Goal: Obtain resource: Download file/media

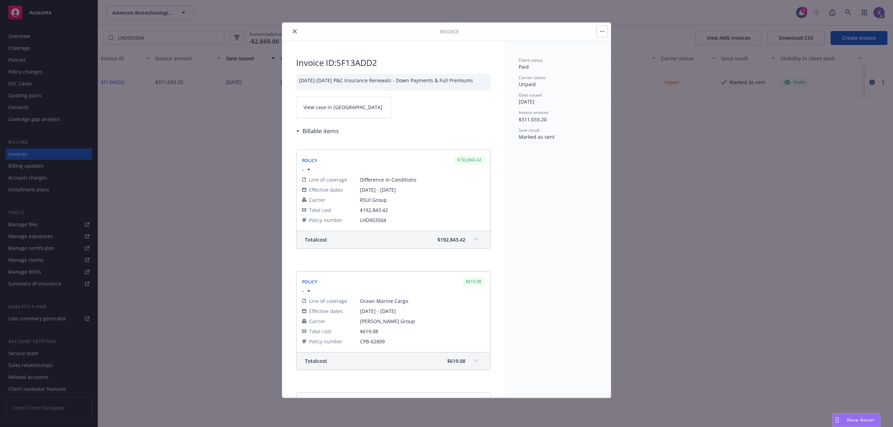
click at [296, 33] on icon "close" at bounding box center [295, 31] width 4 height 4
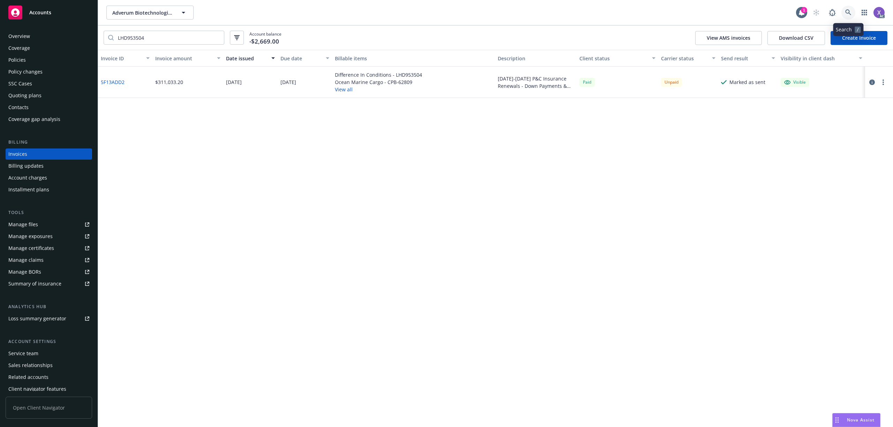
click at [845, 13] on icon at bounding box center [848, 12] width 6 height 6
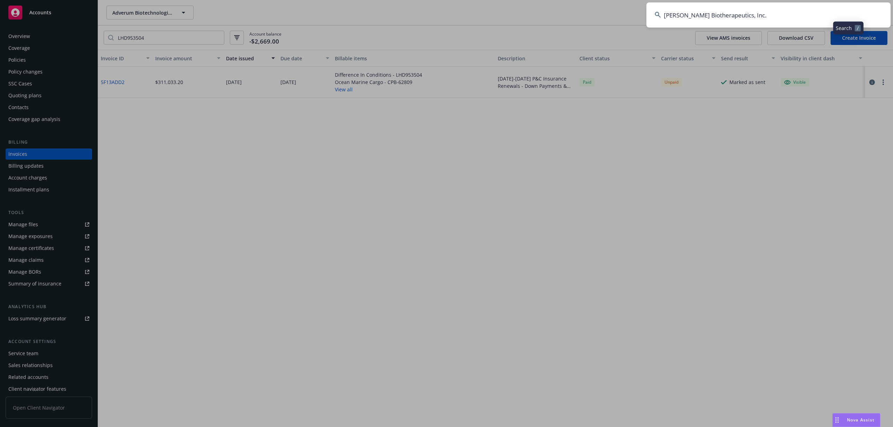
click at [810, 14] on input "[PERSON_NAME] Biotherapeutics, Inc." at bounding box center [768, 14] width 244 height 25
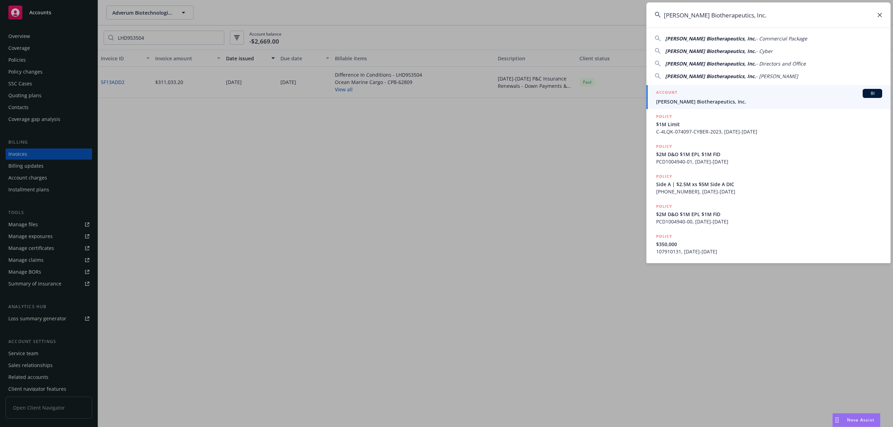
type input "[PERSON_NAME] Biotherapeutics, Inc."
click at [703, 95] on div "ACCOUNT BI" at bounding box center [769, 93] width 226 height 9
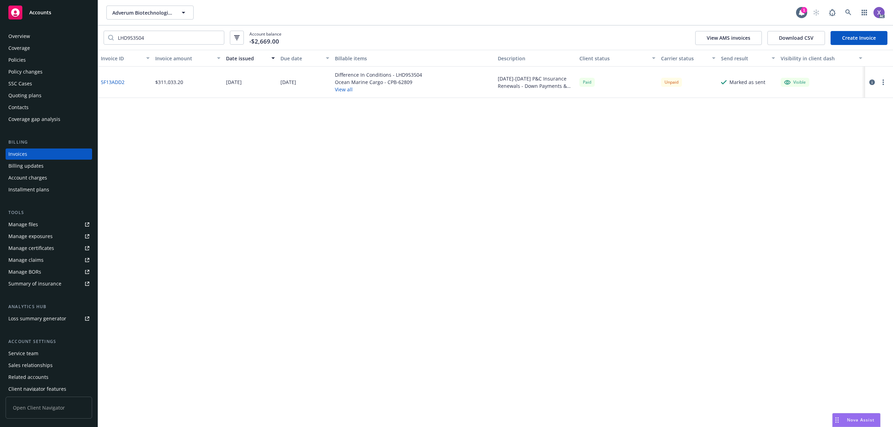
click at [26, 59] on div "Policies" at bounding box center [48, 59] width 81 height 11
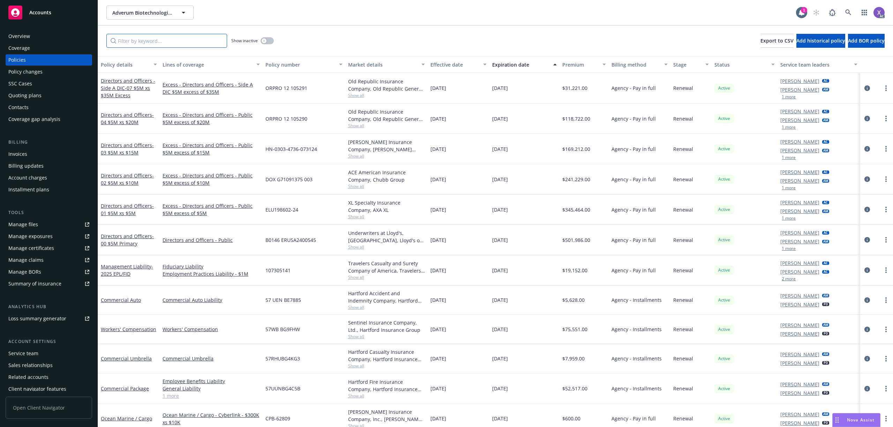
click at [185, 44] on input "Filter by keyword..." at bounding box center [166, 41] width 121 height 14
paste input "ZPP-61N8381A"
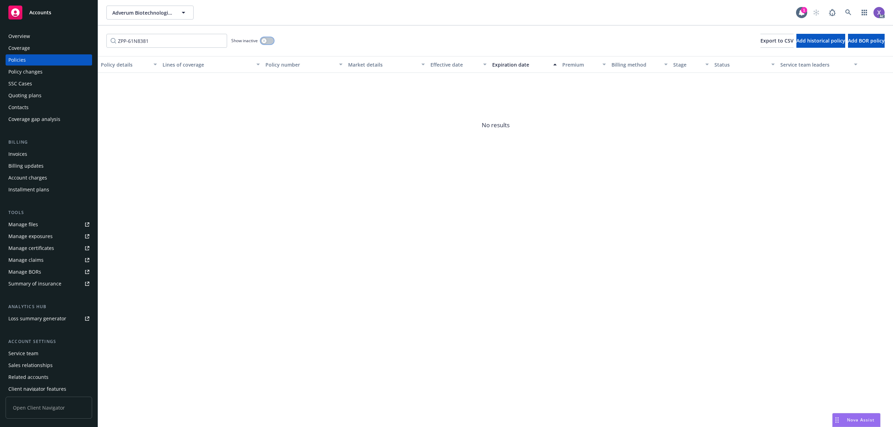
click at [269, 44] on button "button" at bounding box center [267, 40] width 13 height 7
click at [130, 42] on input "ZPP-61N8381" at bounding box center [166, 41] width 121 height 14
type input "61N8381"
click at [847, 14] on icon at bounding box center [848, 12] width 6 height 6
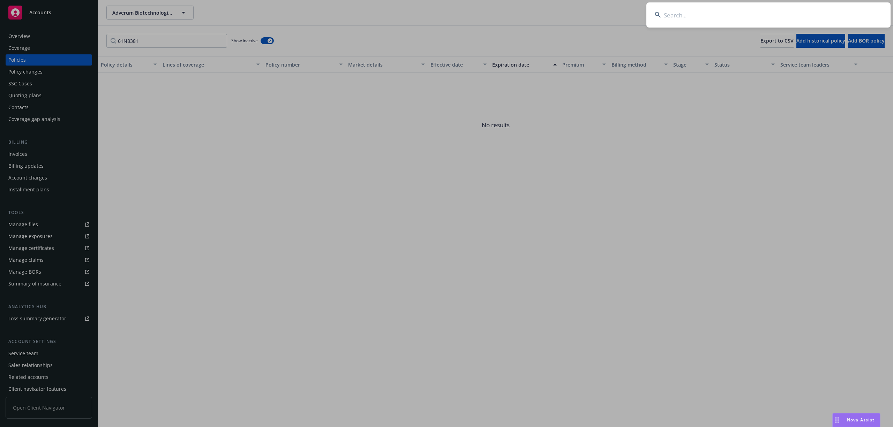
type input "[PERSON_NAME] Biotherapeutics, Inc."
click at [801, 9] on input "[PERSON_NAME] Biotherapeutics, Inc." at bounding box center [768, 14] width 244 height 25
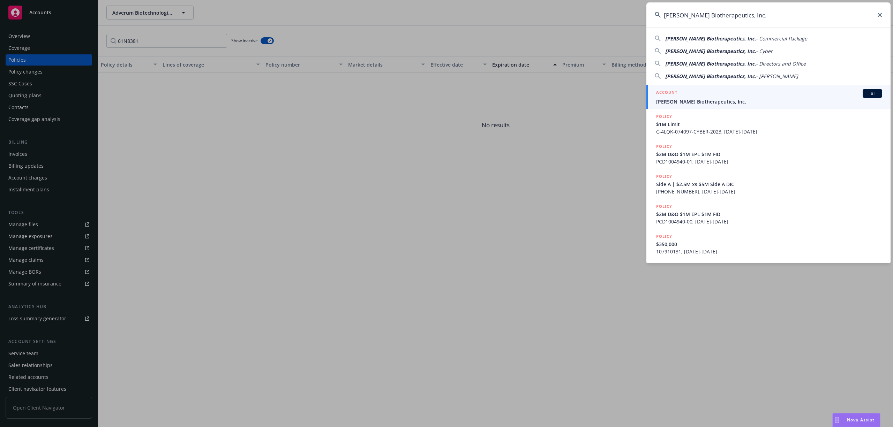
click at [709, 99] on span "[PERSON_NAME] Biotherapeutics, Inc." at bounding box center [769, 101] width 226 height 7
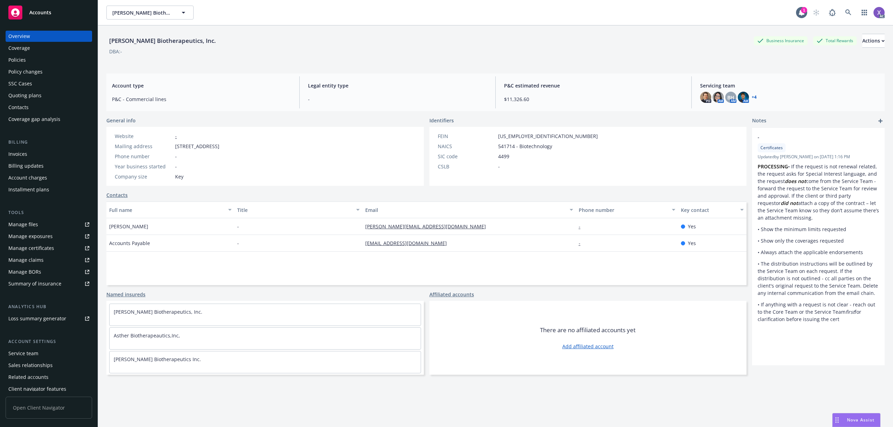
click at [18, 66] on div "Policy changes" at bounding box center [25, 71] width 34 height 11
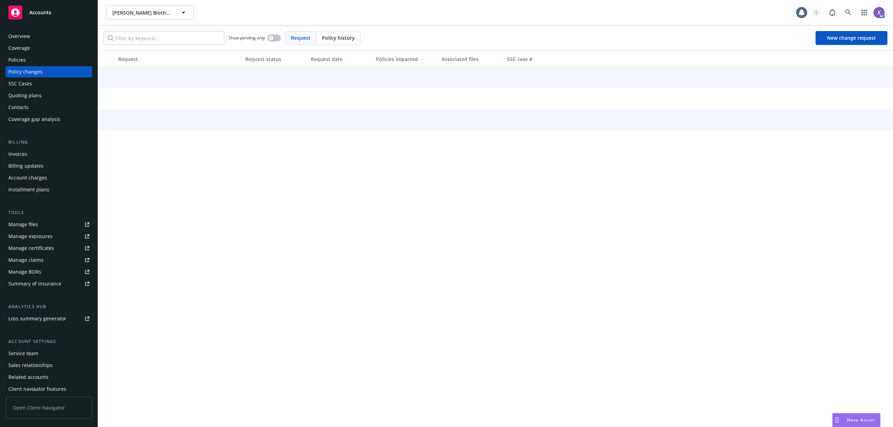
click at [20, 58] on div "Policies" at bounding box center [16, 59] width 17 height 11
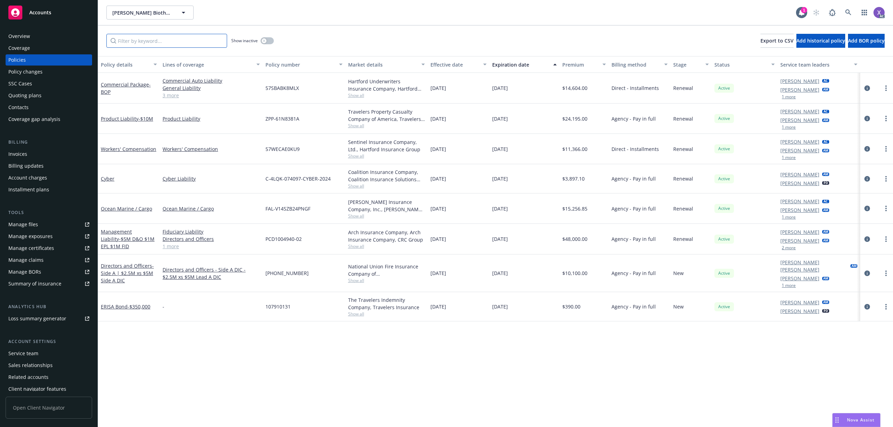
paste input "ZPP-61N8381A"
click at [154, 42] on input "Filter by keyword..." at bounding box center [166, 41] width 121 height 14
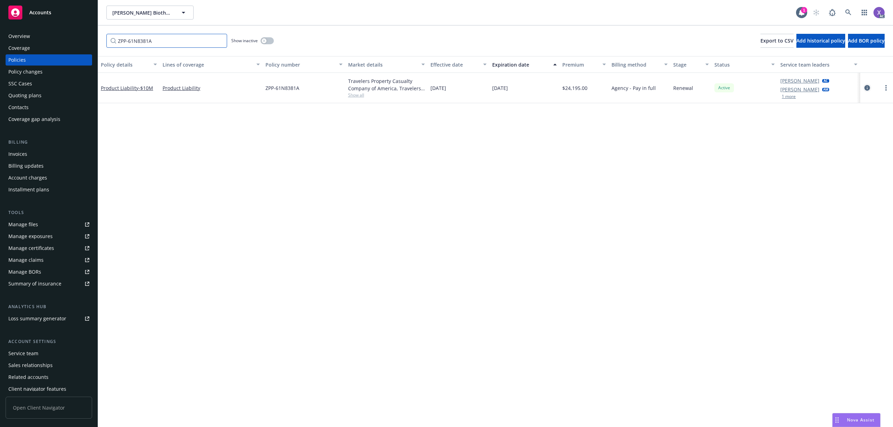
type input "ZPP-61N8381A"
click at [864, 86] on icon "circleInformation" at bounding box center [867, 88] width 6 height 6
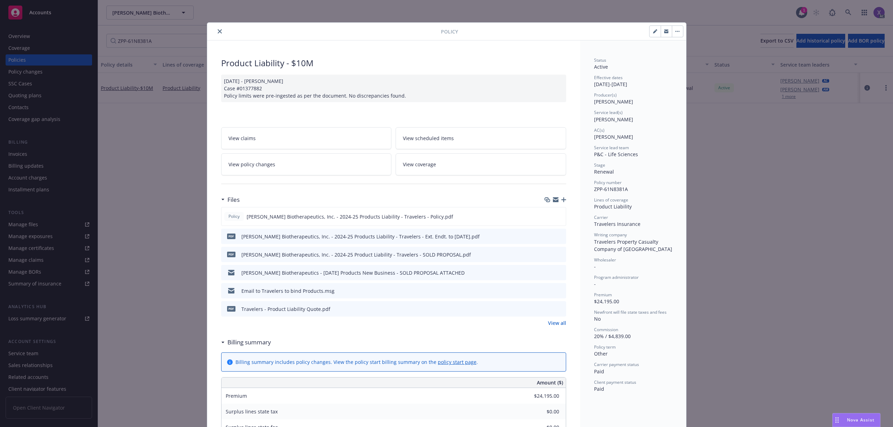
click at [552, 321] on link "View all" at bounding box center [557, 322] width 18 height 7
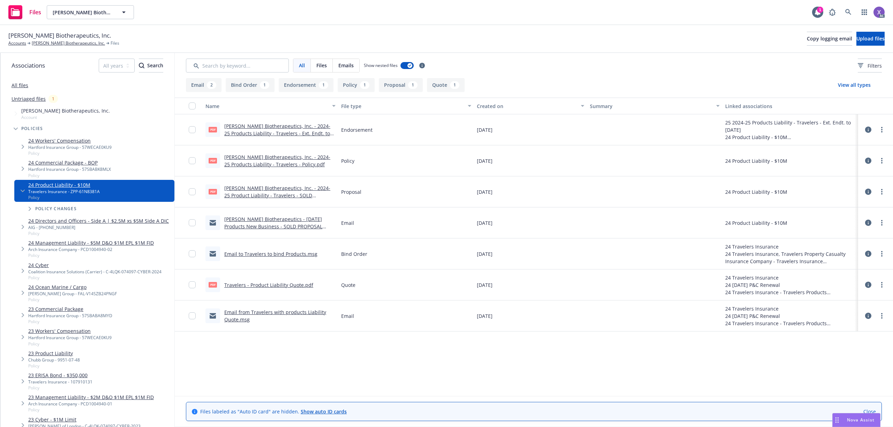
click at [306, 137] on div "[PERSON_NAME] Biotherapeutics, Inc. - 2024-25 Products Liability - Travelers - …" at bounding box center [279, 129] width 111 height 15
click at [306, 136] on link "[PERSON_NAME] Biotherapeutics, Inc. - 2024-25 Products Liability - Travelers - …" at bounding box center [277, 133] width 106 height 21
